Goal: Information Seeking & Learning: Check status

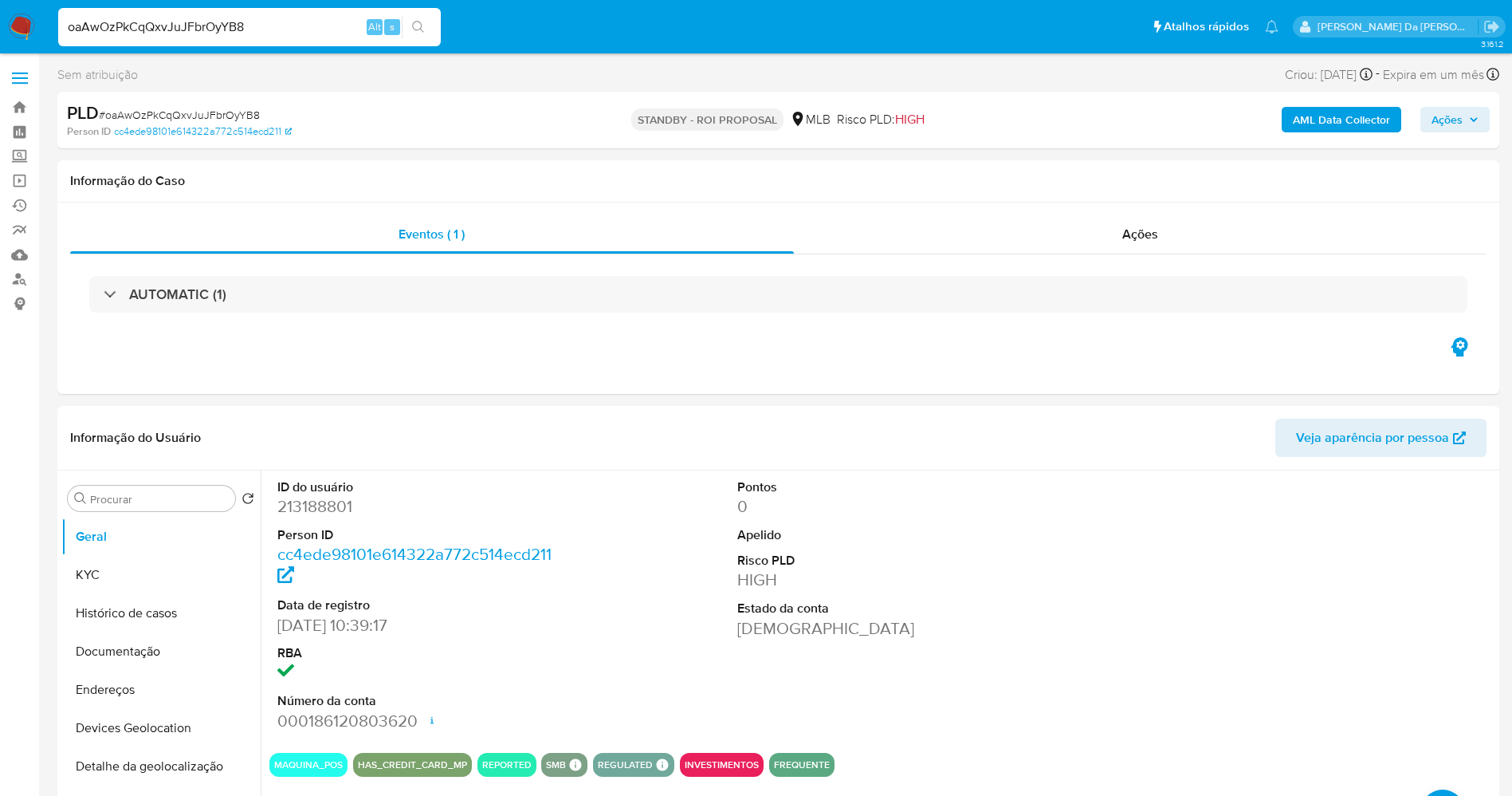
select select "10"
click at [170, 502] on input "Procurar" at bounding box center [159, 499] width 138 height 15
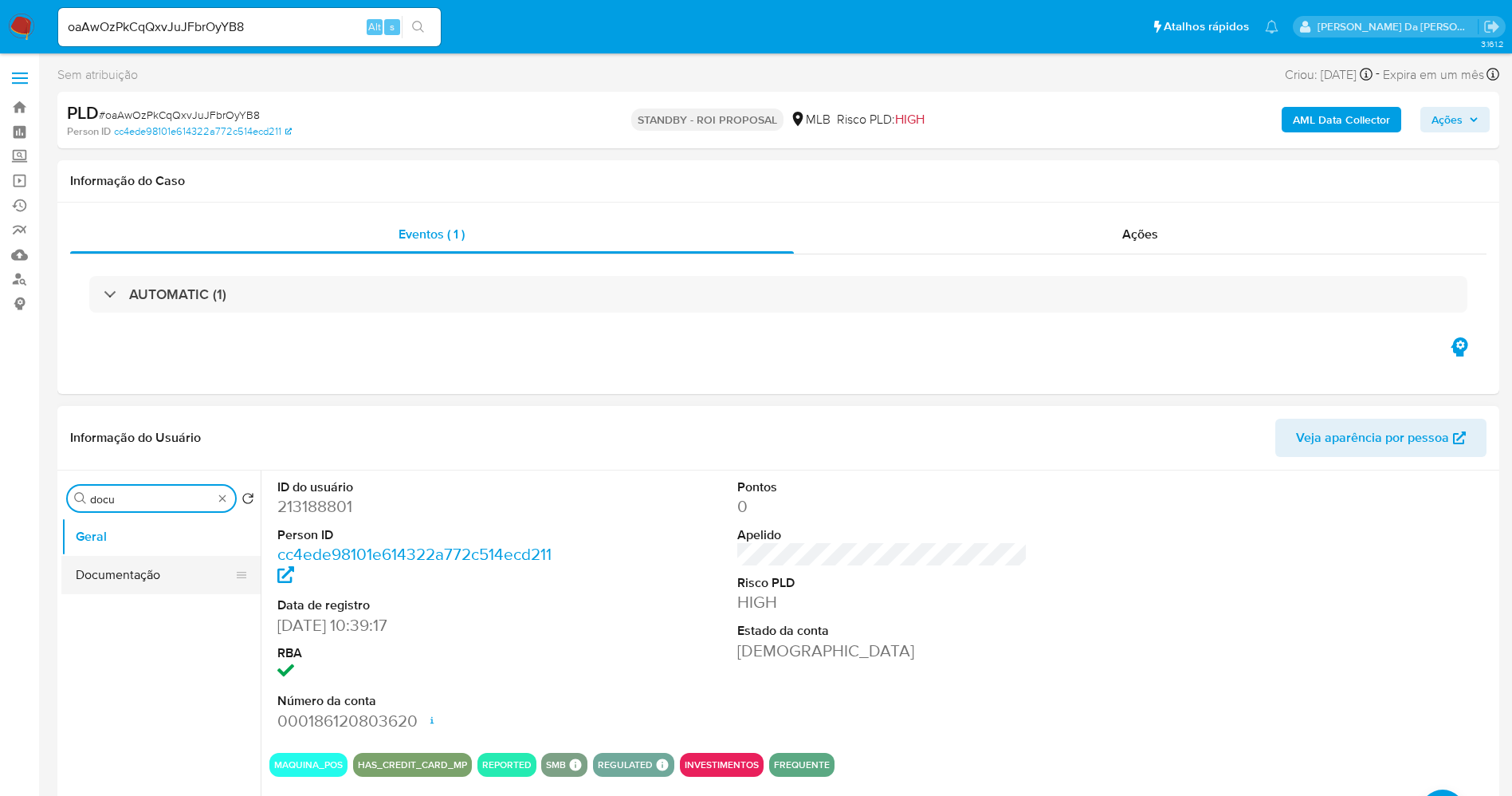
type input "docu"
click at [142, 588] on button "Documentação" at bounding box center [154, 575] width 187 height 39
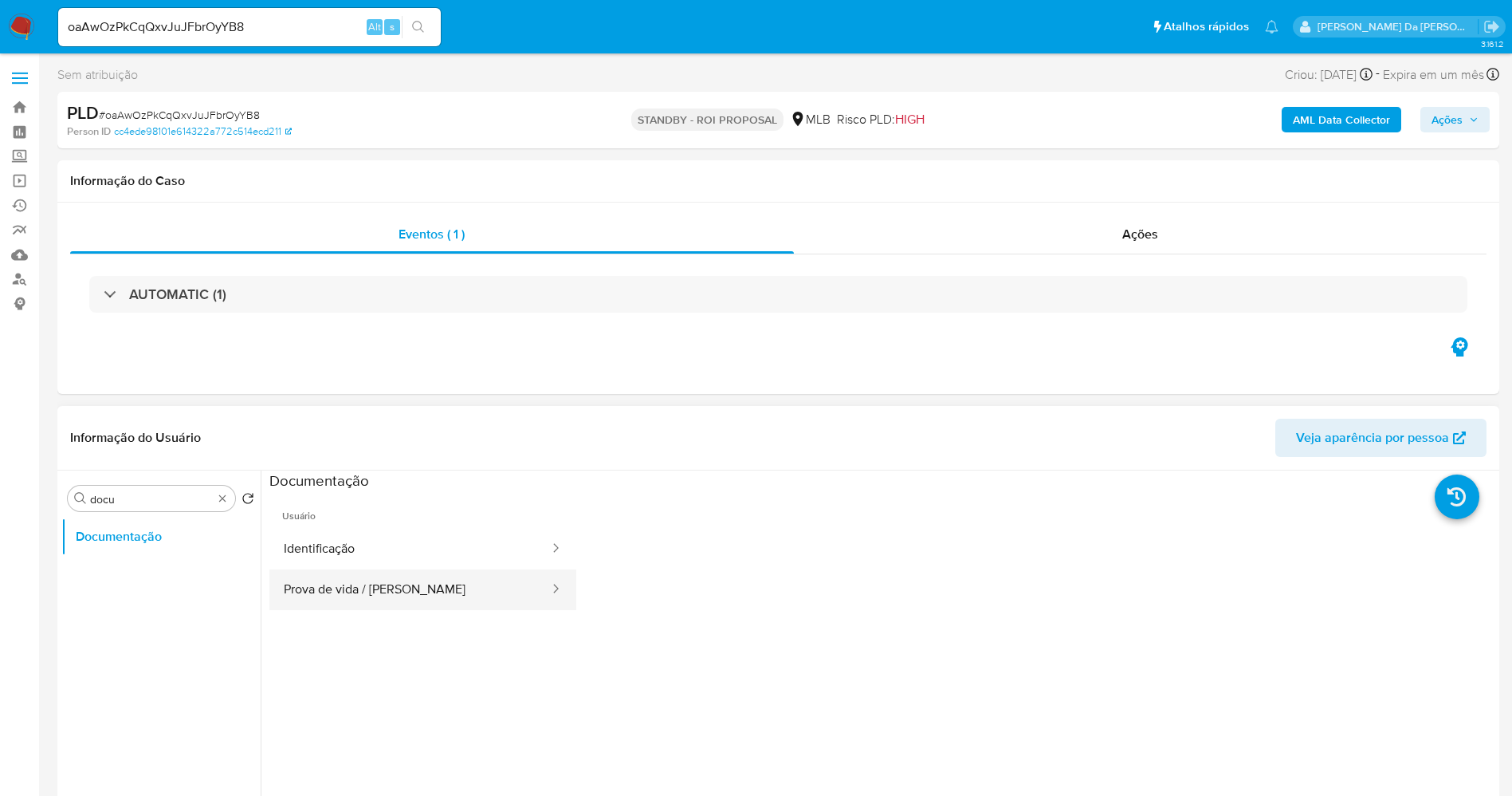
click at [451, 586] on button "Prova de vida / [PERSON_NAME]" at bounding box center [409, 590] width 282 height 41
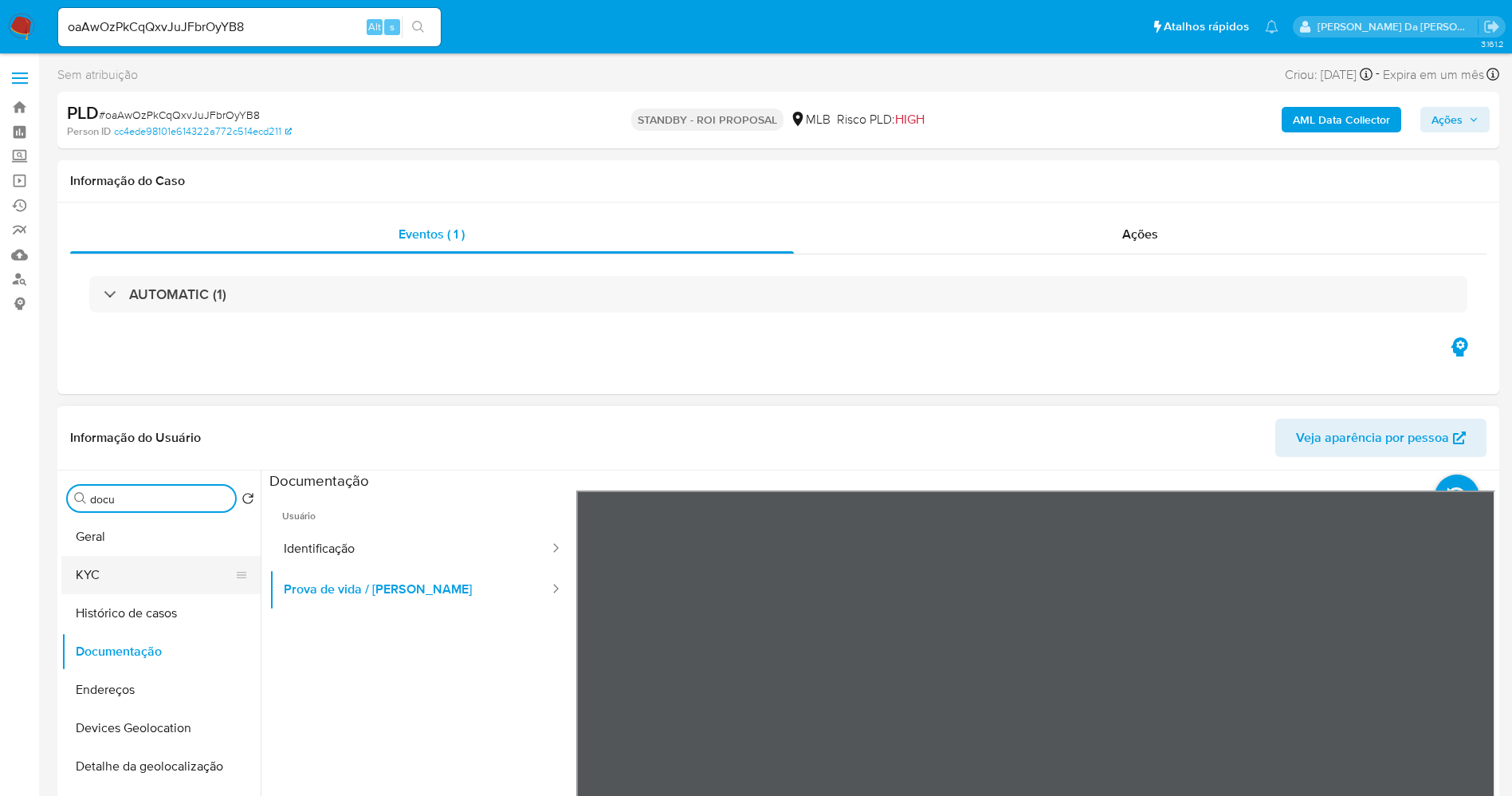
click at [112, 576] on button "KYC" at bounding box center [154, 575] width 187 height 39
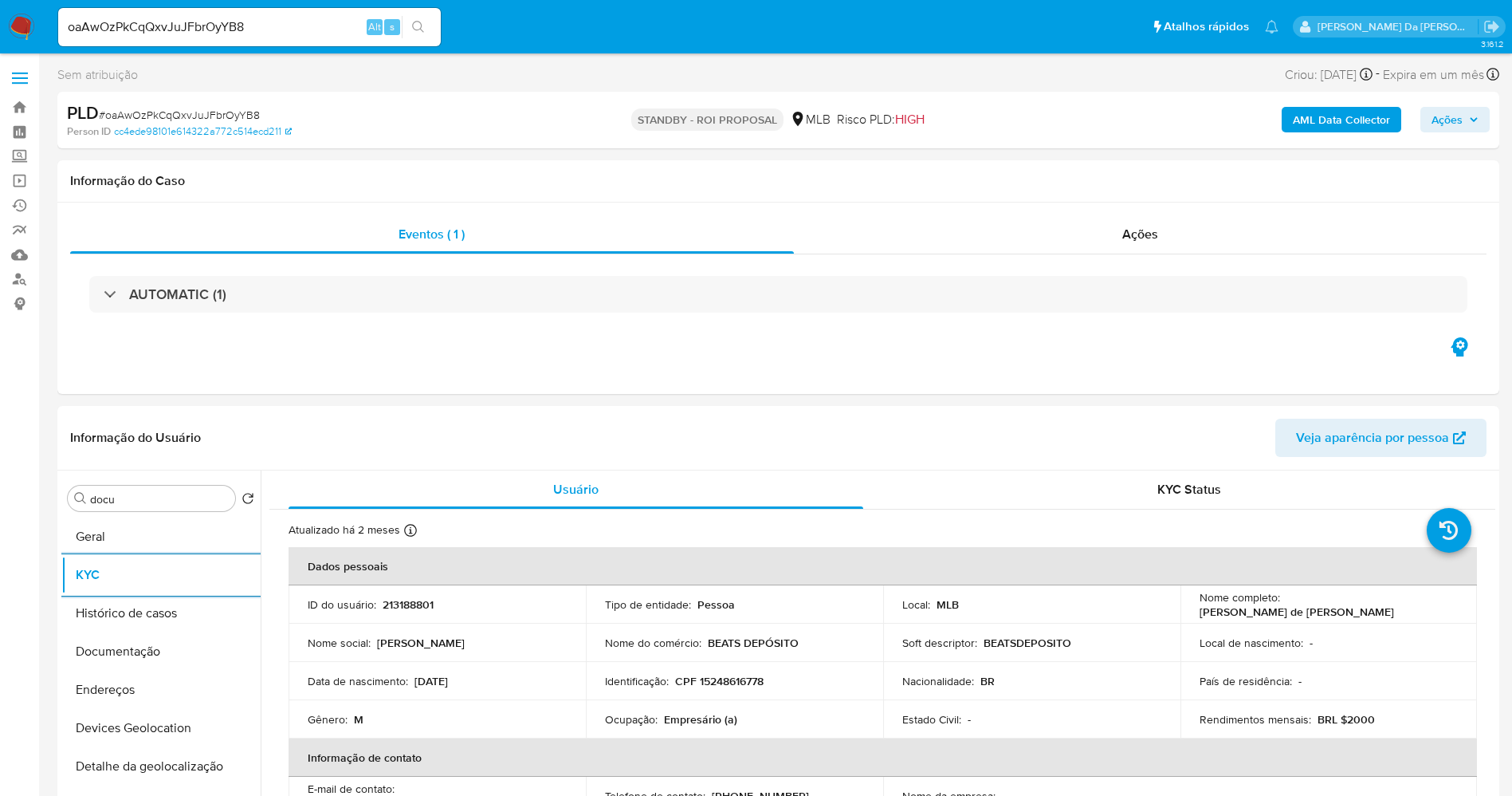
click at [292, 27] on input "oaAwOzPkCqQxvJuJFbrOyYB8" at bounding box center [249, 26] width 382 height 20
click at [293, 27] on input "oaAwOzPkCqQxvJuJFbrOyYB8" at bounding box center [249, 26] width 382 height 20
paste input "0SZtKKjnevqOjgz4StDy4eFF"
type input "oaAwOzPkCqQxvJuJFbrOyYB80SZtKKjnevqOjgz4StDy4eFF"
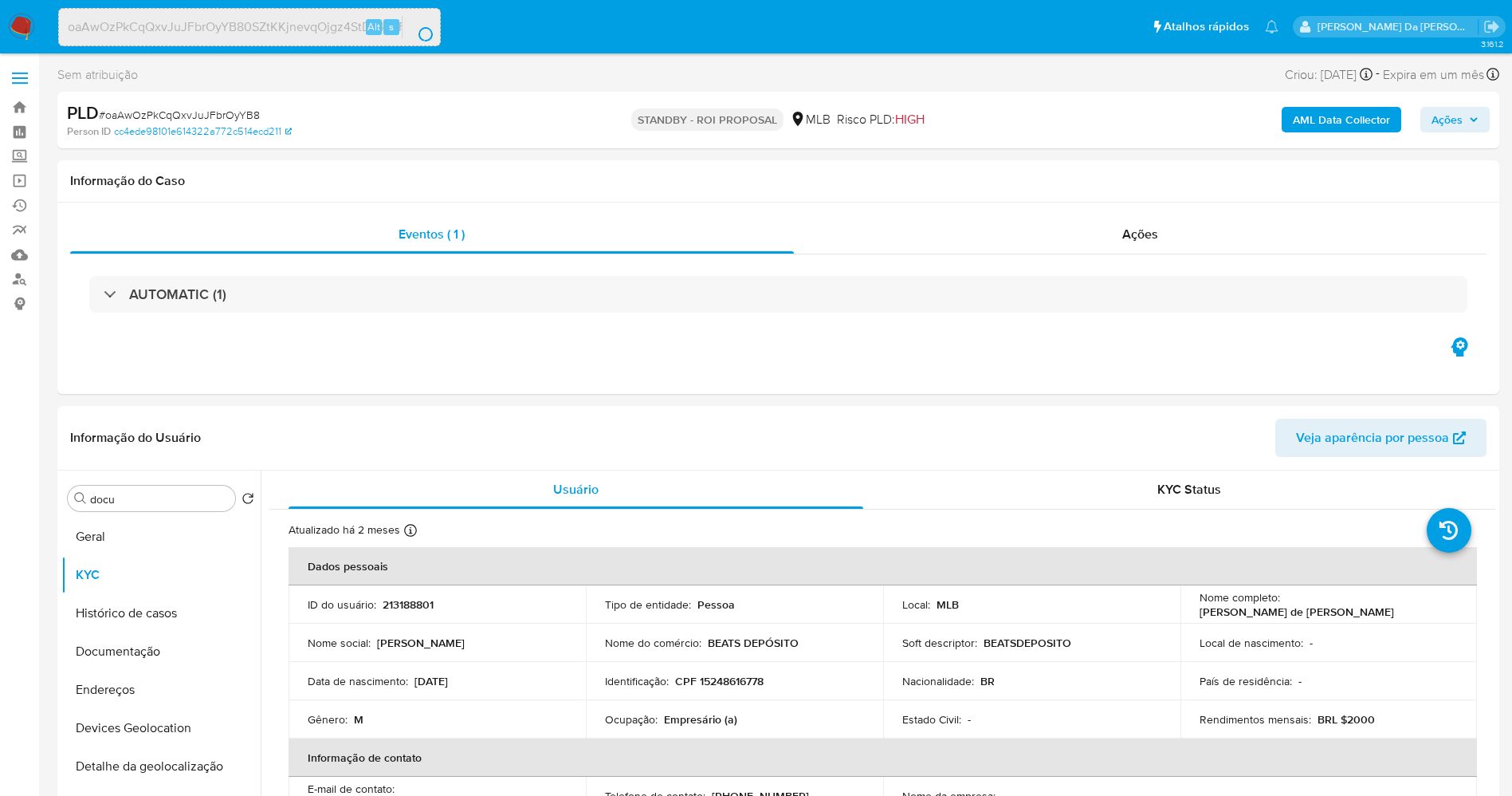
scroll to position [0, 0]
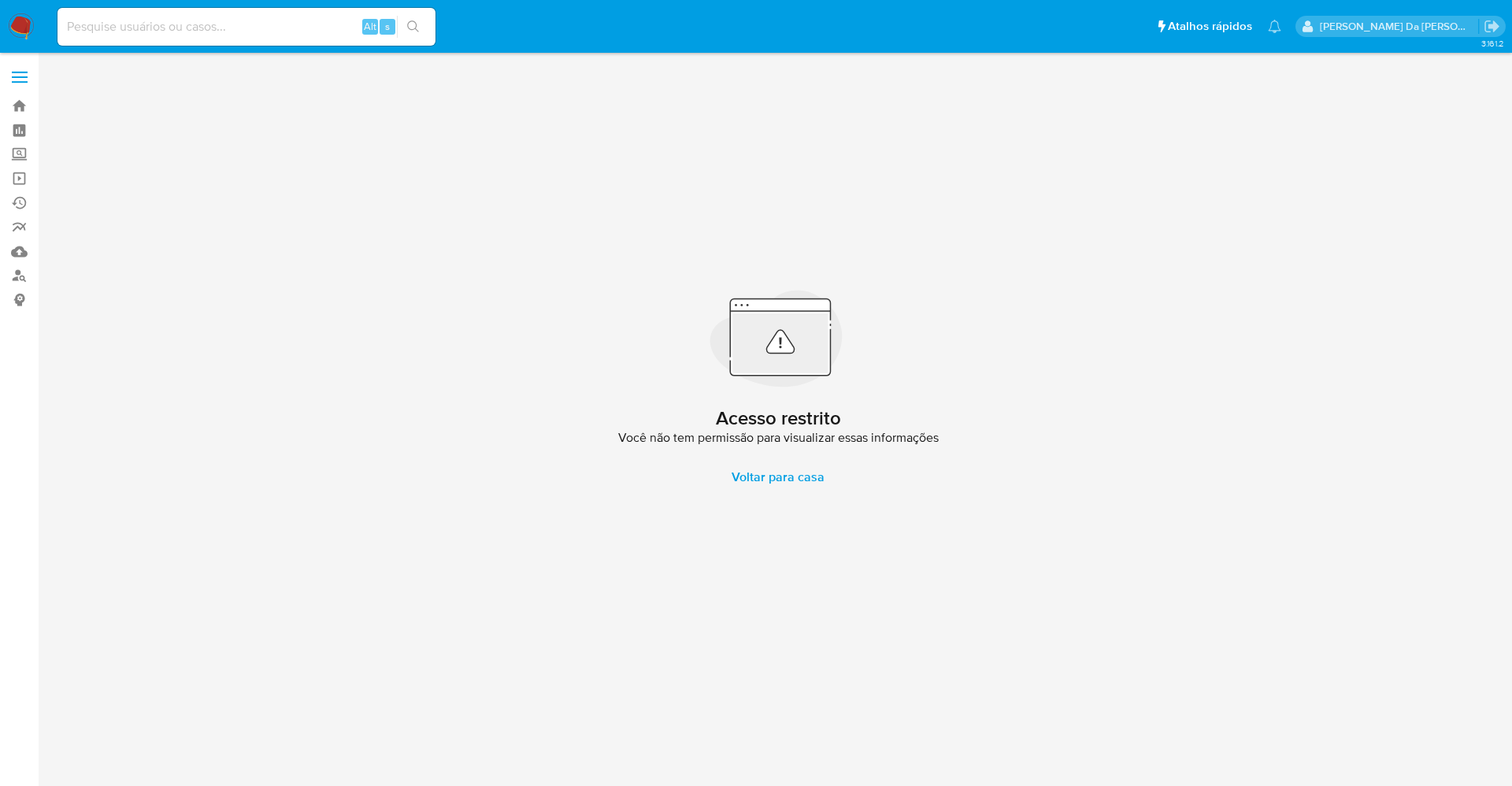
click at [292, 27] on input at bounding box center [246, 26] width 378 height 20
paste input "0SZtKKjnevqOjgz4StDy4eFF"
type input "0SZtKKjnevqOjgz4StDy4eFF"
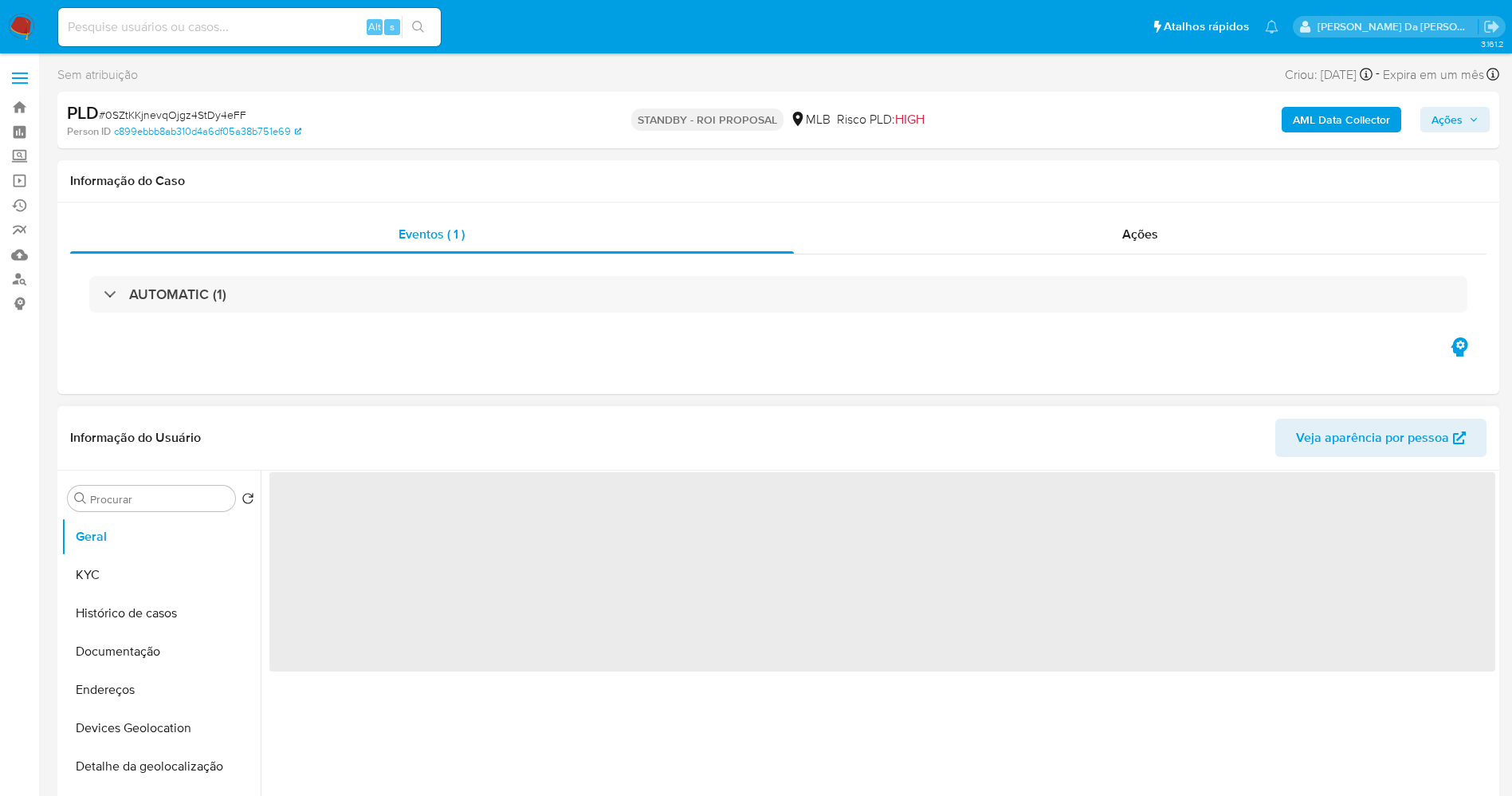
select select "10"
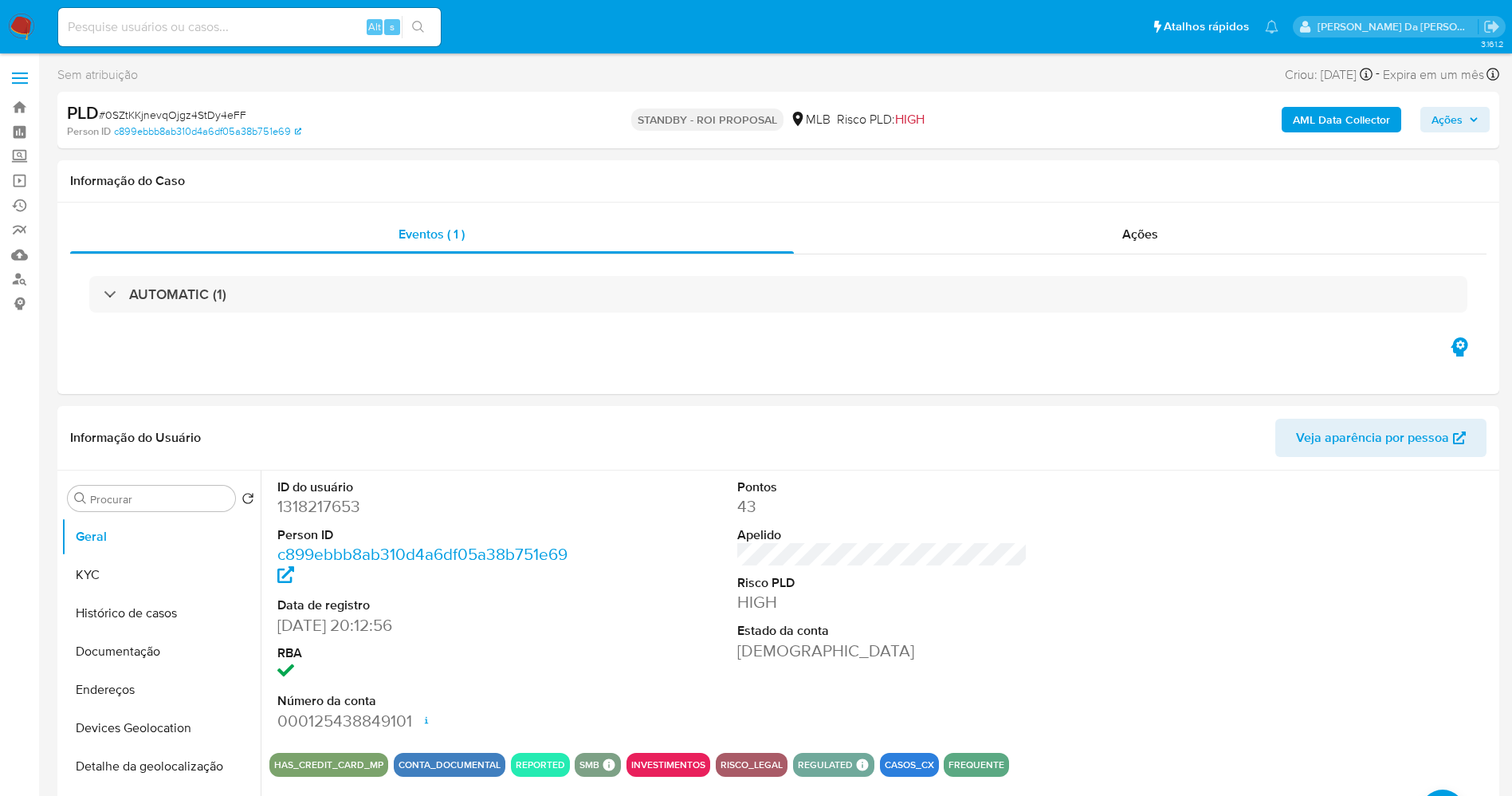
click at [306, 27] on input at bounding box center [249, 26] width 382 height 20
paste input "uszIxvPnn0q9Fw5KhDfpLzvU"
type input "uszIxvPnn0q9Fw5KhDfpLzvU"
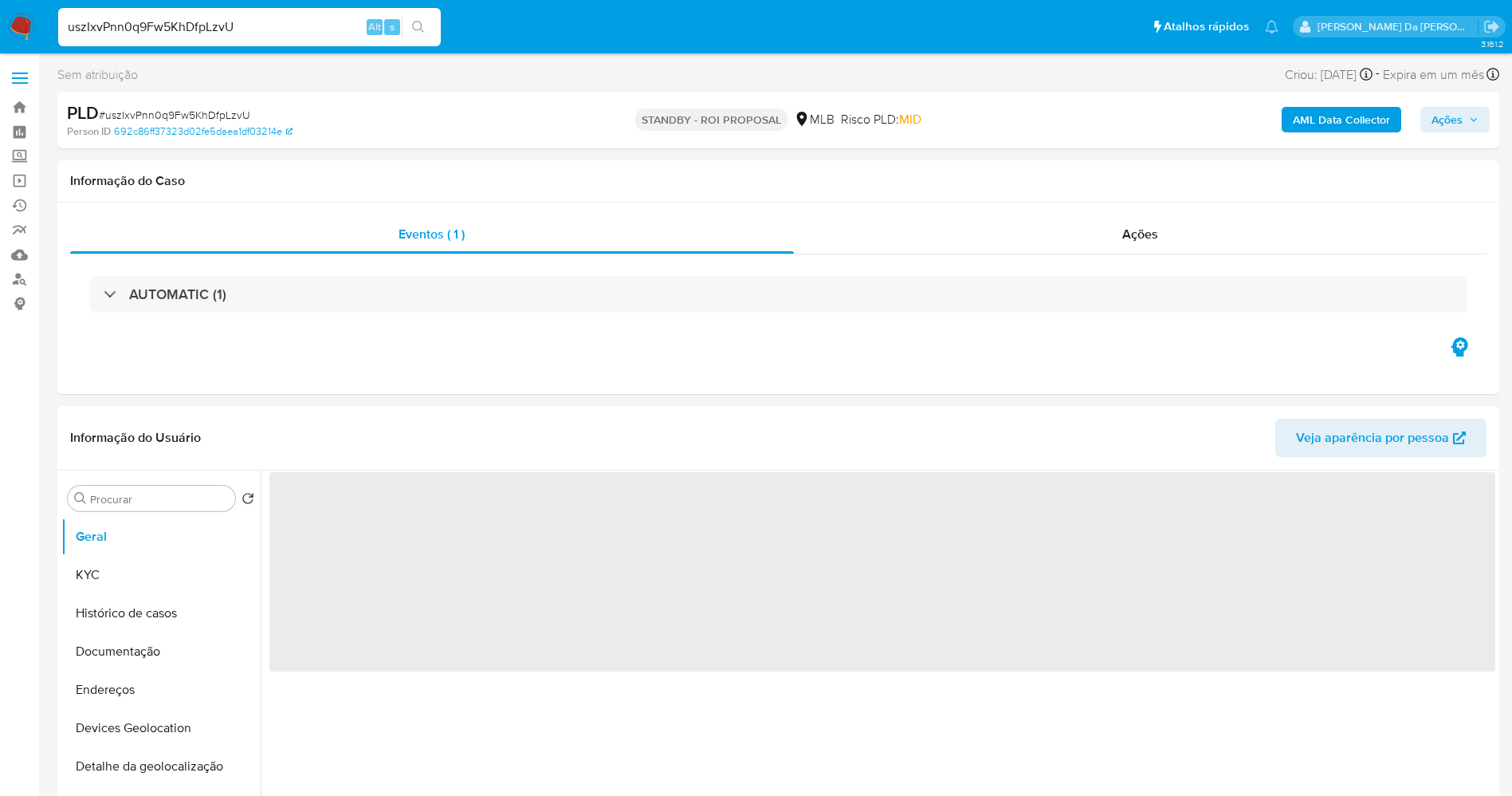
select select "10"
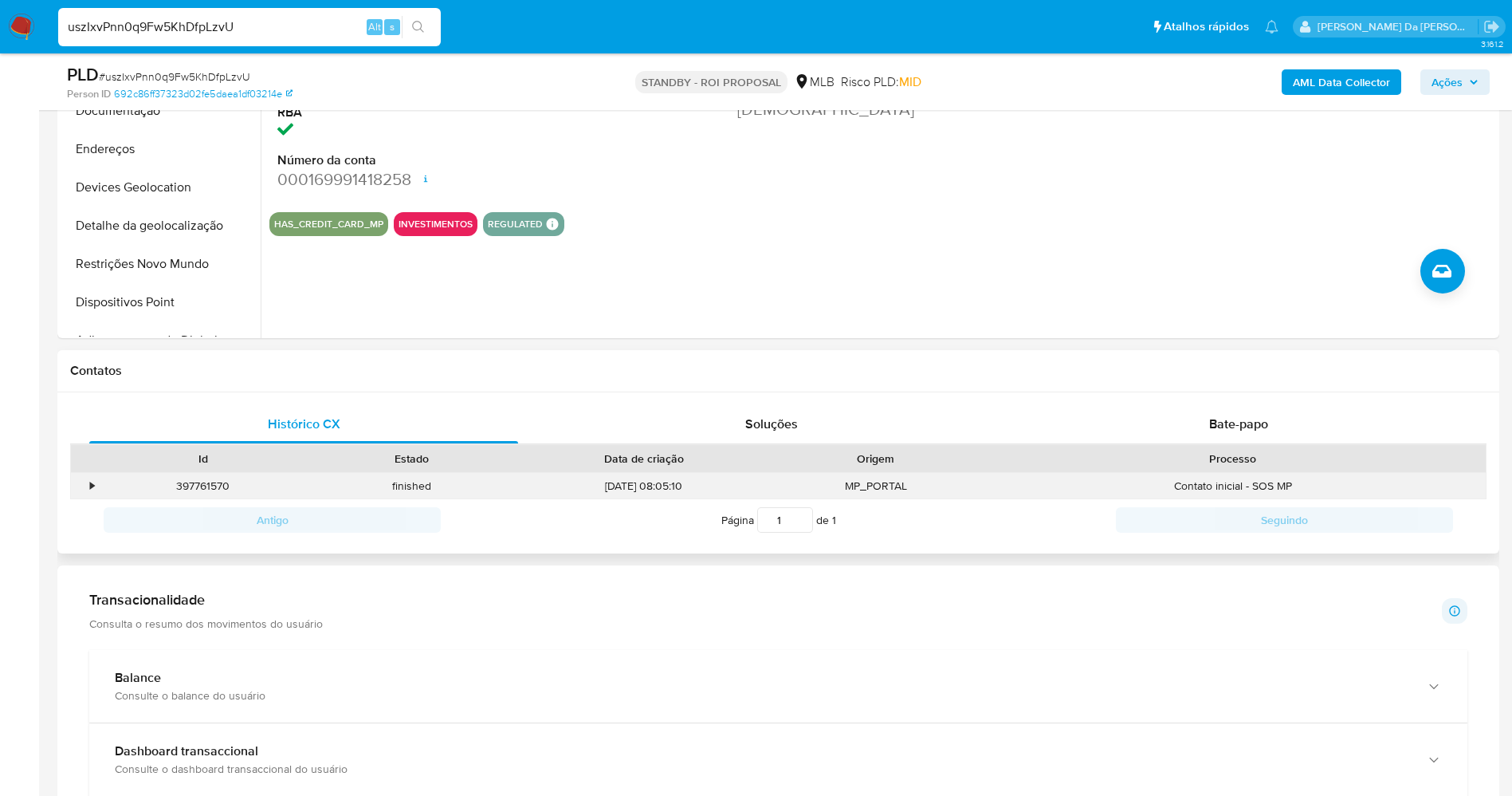
scroll to position [478, 0]
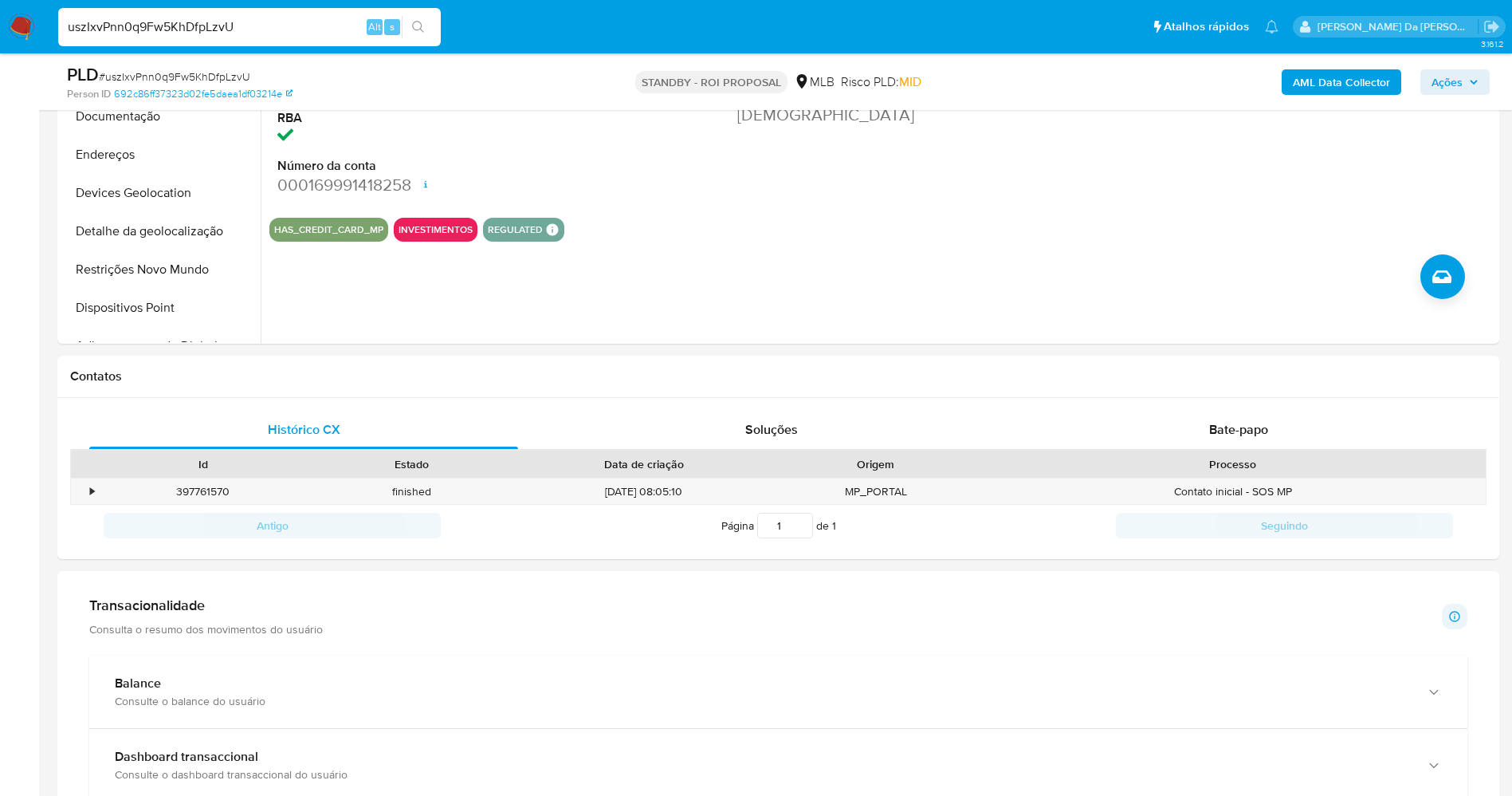
click at [151, 599] on h1 "Transacionalidade" at bounding box center [205, 605] width 233 height 17
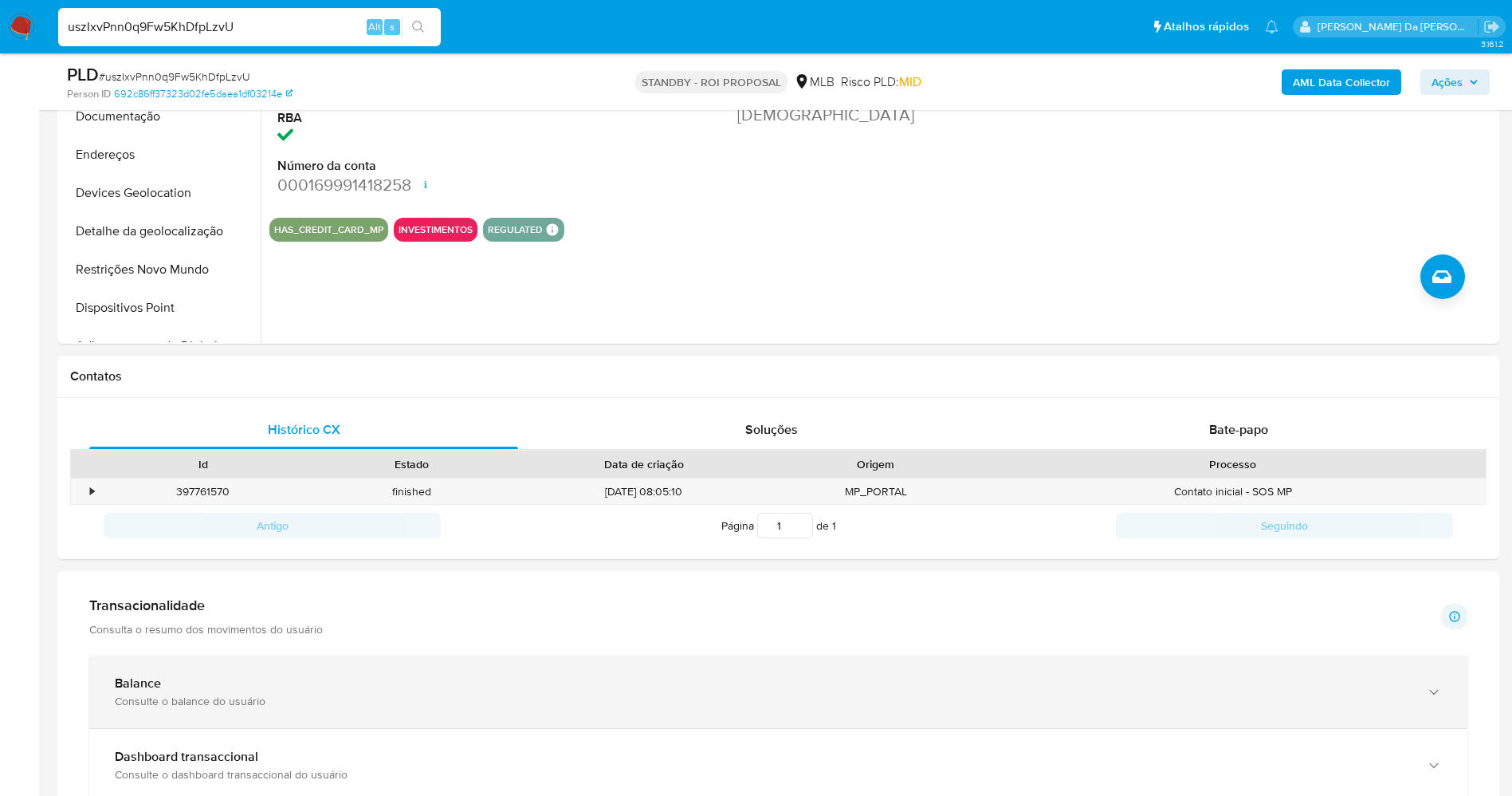
click at [150, 708] on div "Consulte o balance do usuário" at bounding box center [763, 701] width 1295 height 15
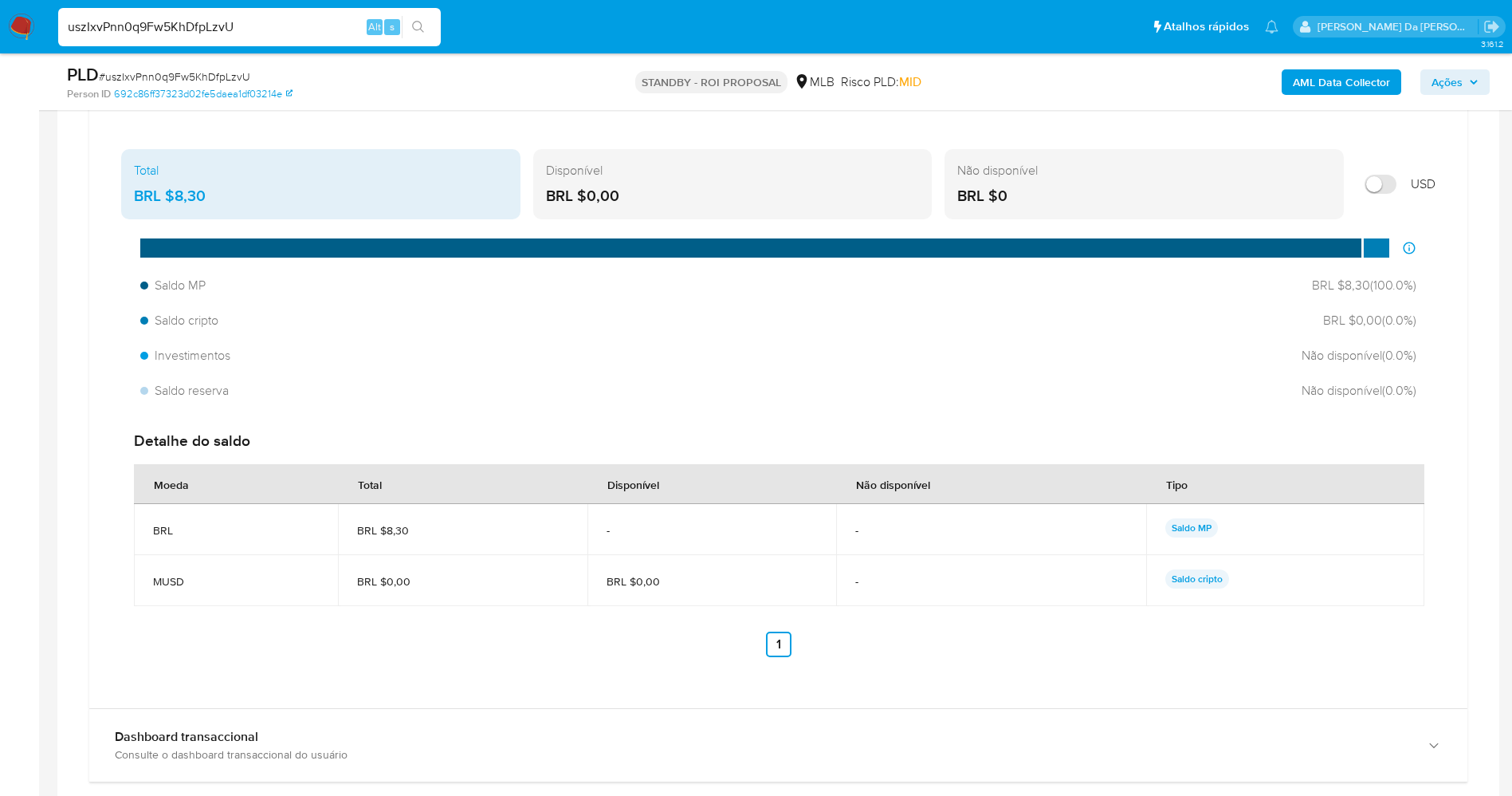
scroll to position [1196, 0]
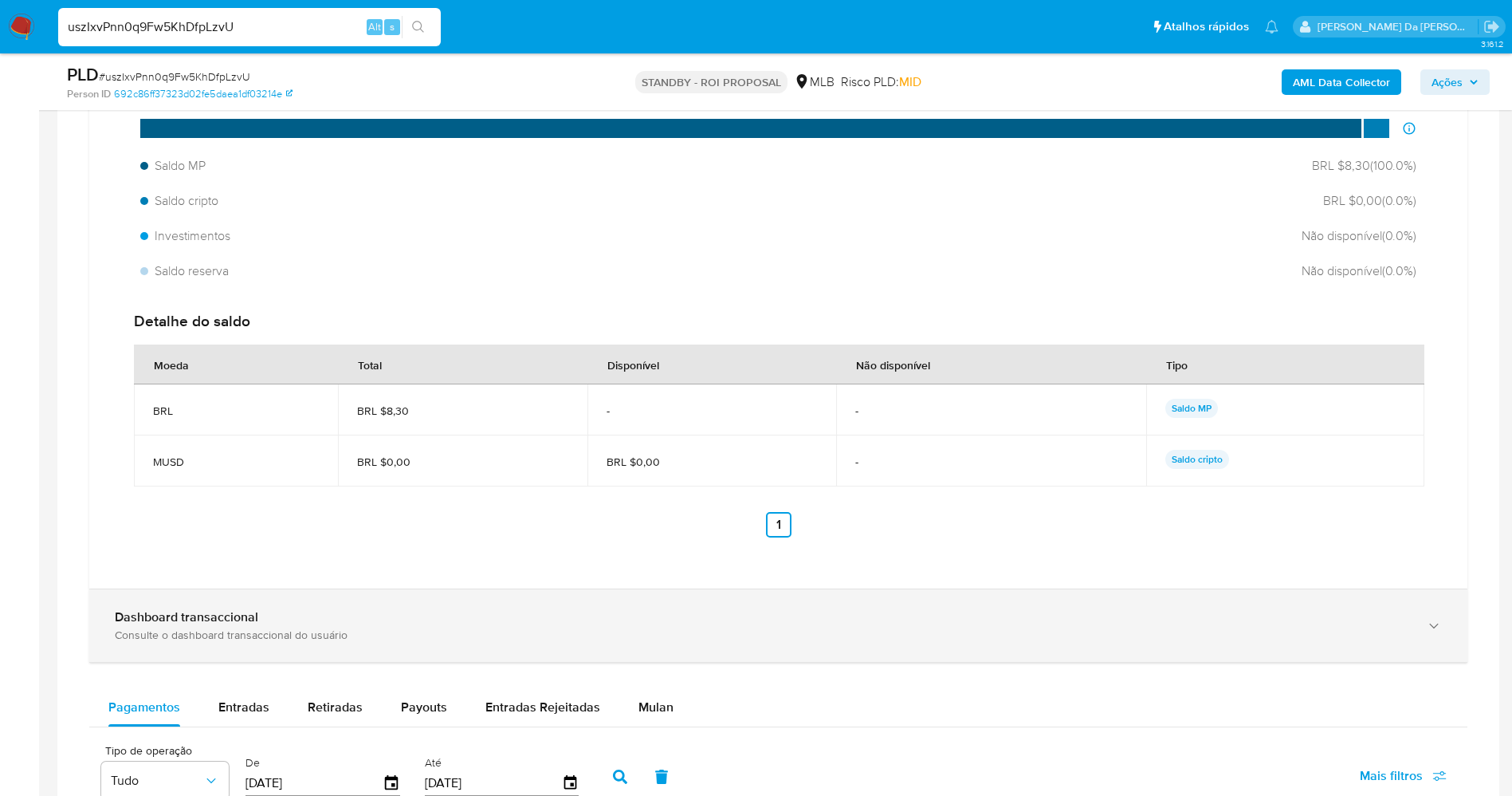
click at [237, 626] on b "Dashboard transaccional" at bounding box center [187, 617] width 143 height 18
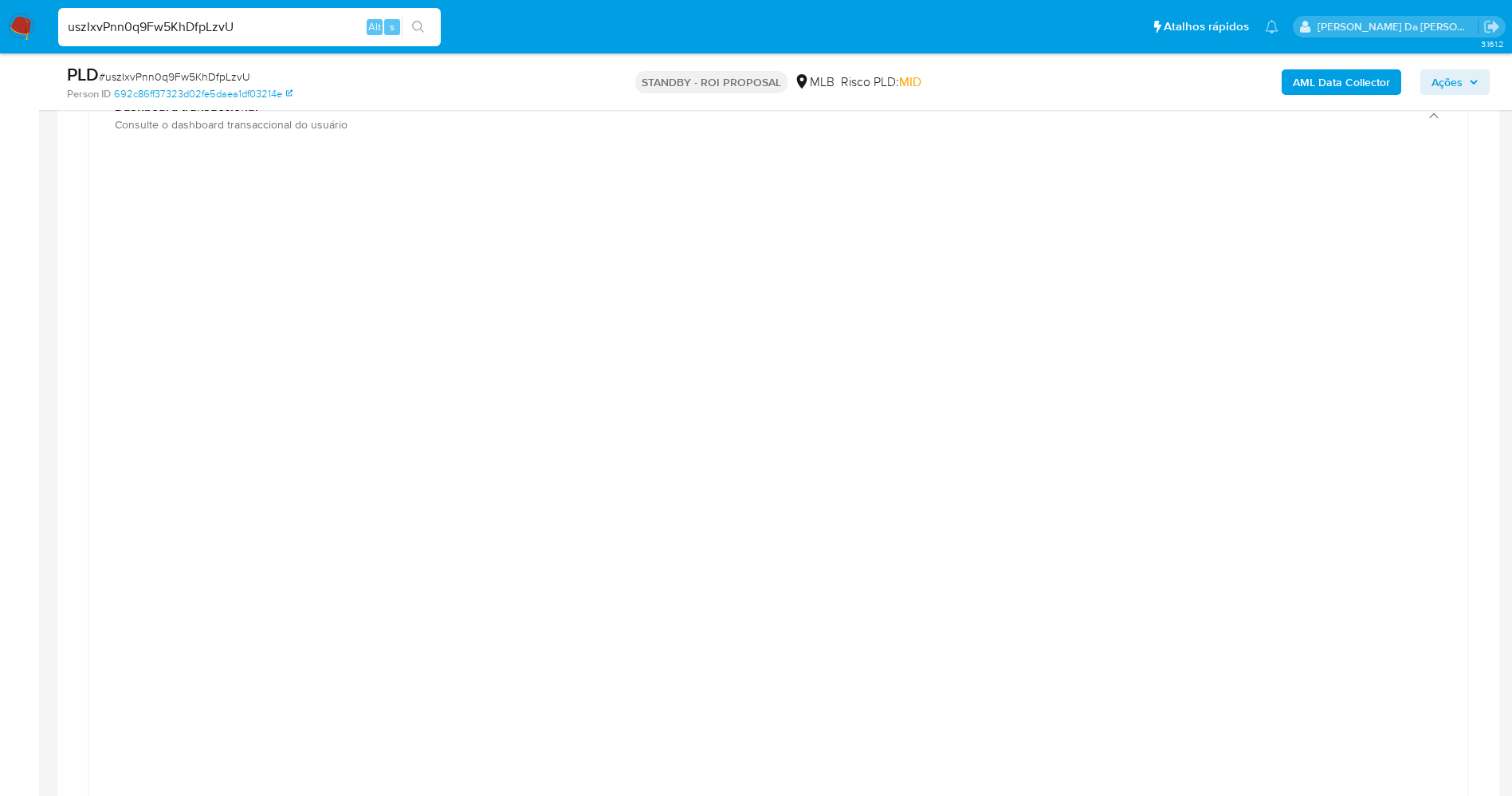
scroll to position [1675, 0]
